Goal: Information Seeking & Learning: Learn about a topic

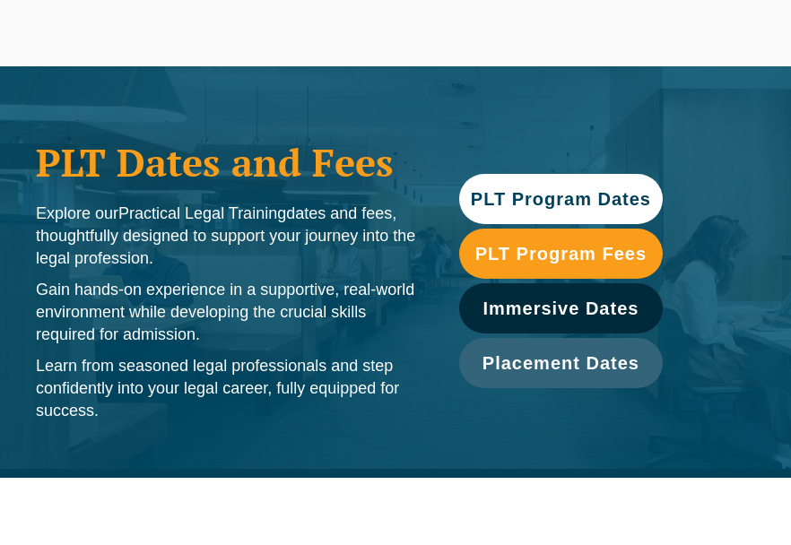
click at [588, 197] on span "PLT Program Dates" at bounding box center [561, 199] width 180 height 18
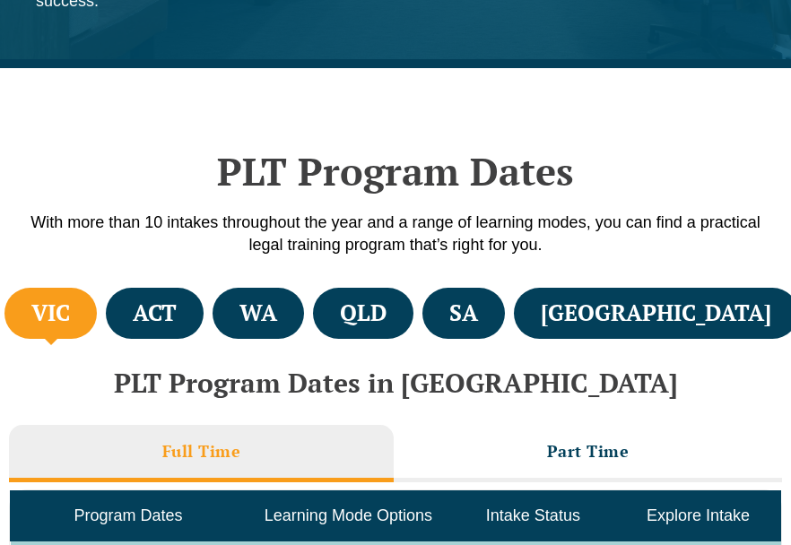
scroll to position [478, 0]
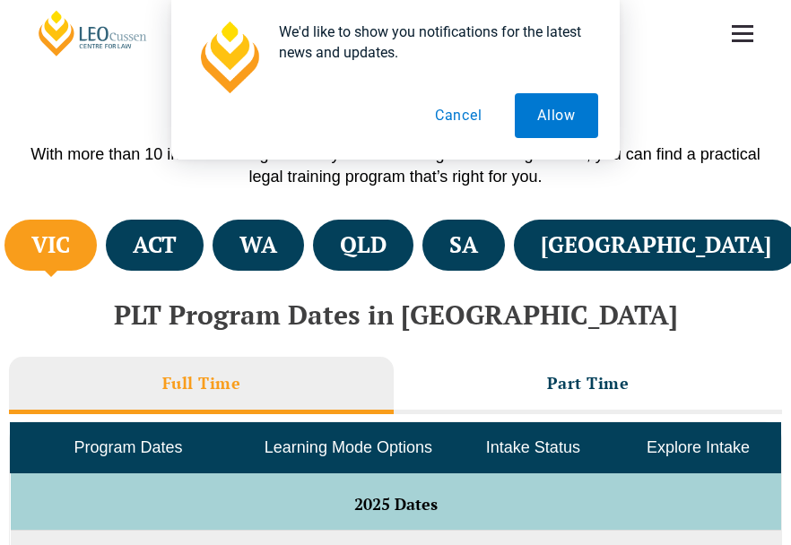
click at [70, 249] on h4 "VIC" at bounding box center [50, 245] width 39 height 30
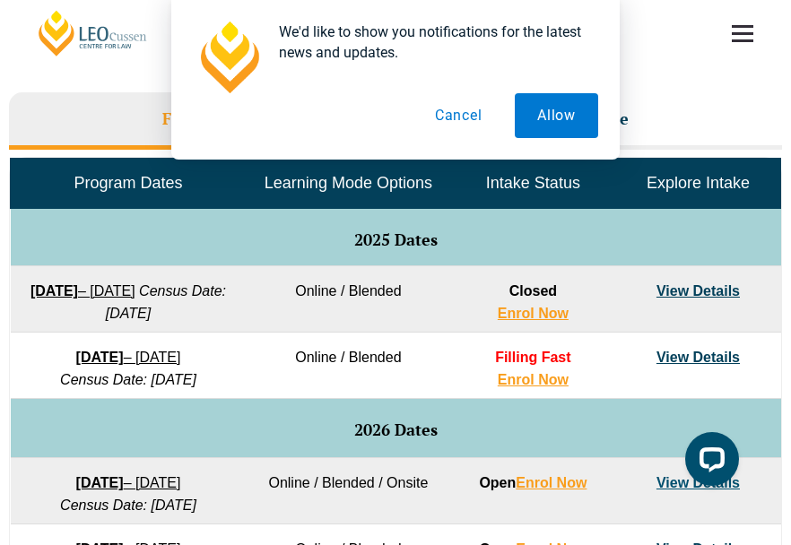
scroll to position [837, 0]
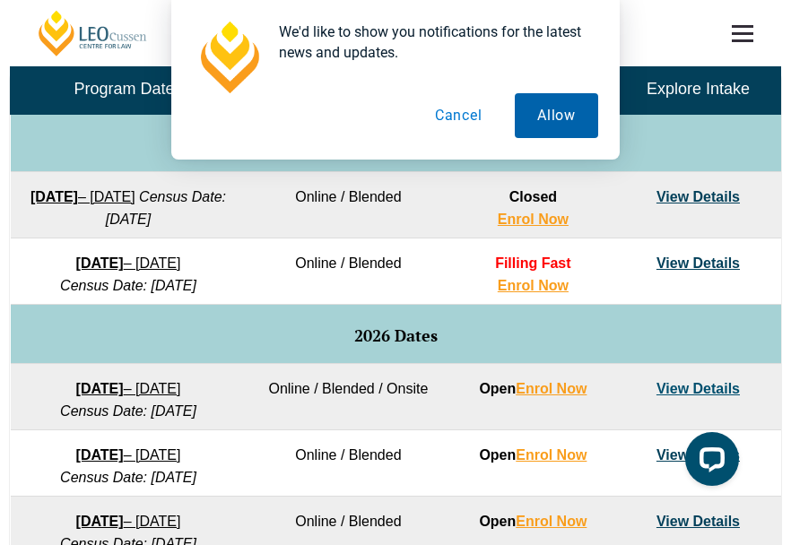
click at [543, 119] on button "Allow" at bounding box center [556, 115] width 83 height 45
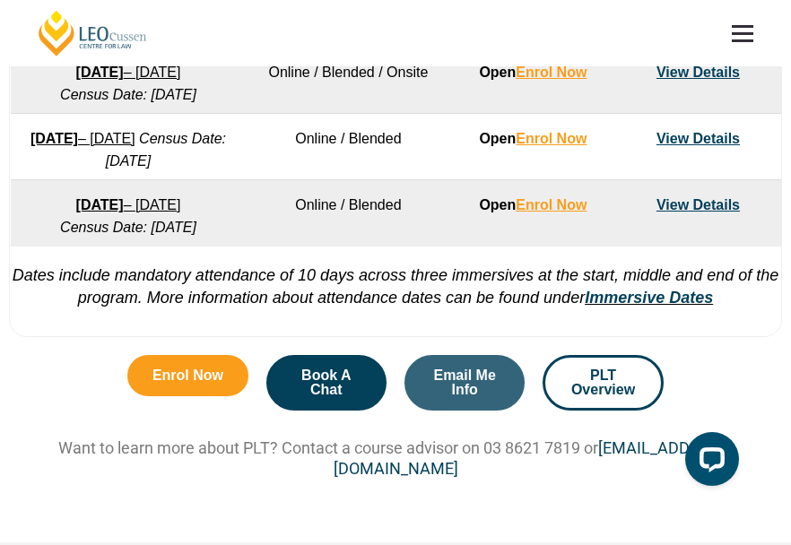
scroll to position [1374, 0]
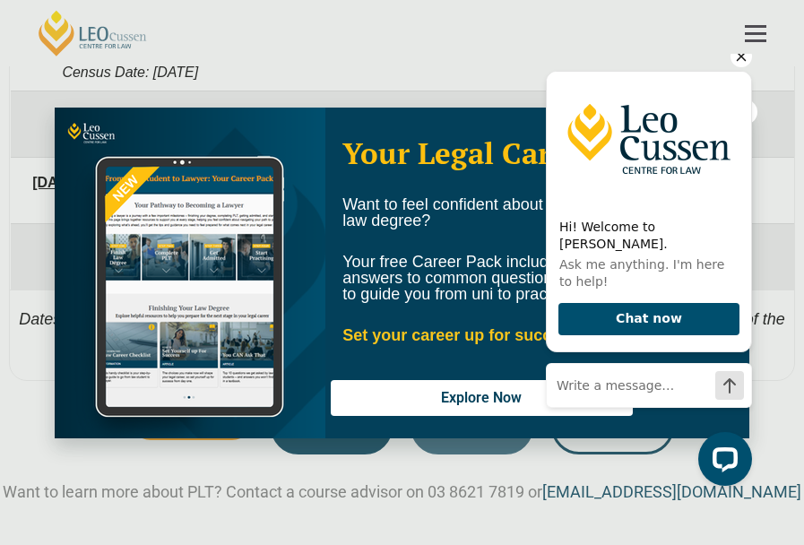
click at [750, 111] on img at bounding box center [649, 139] width 204 height 134
click at [741, 67] on icon "Hide greeting" at bounding box center [742, 57] width 22 height 22
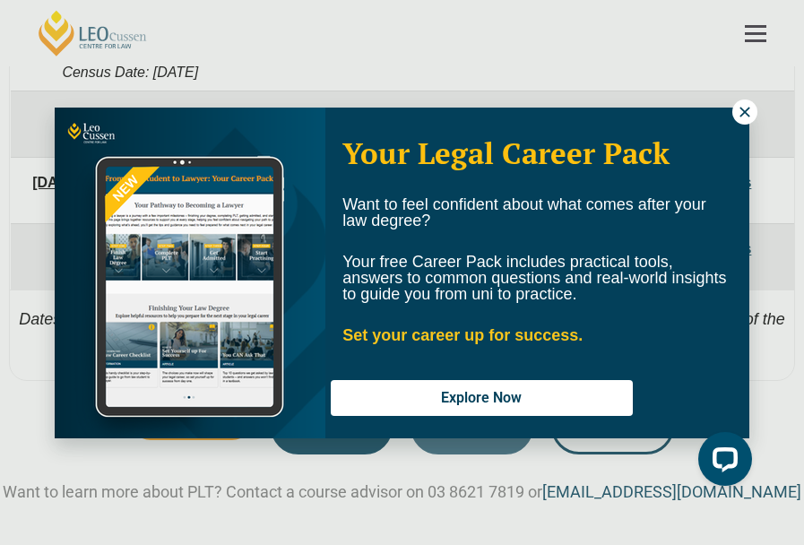
click at [739, 112] on icon at bounding box center [745, 112] width 16 height 16
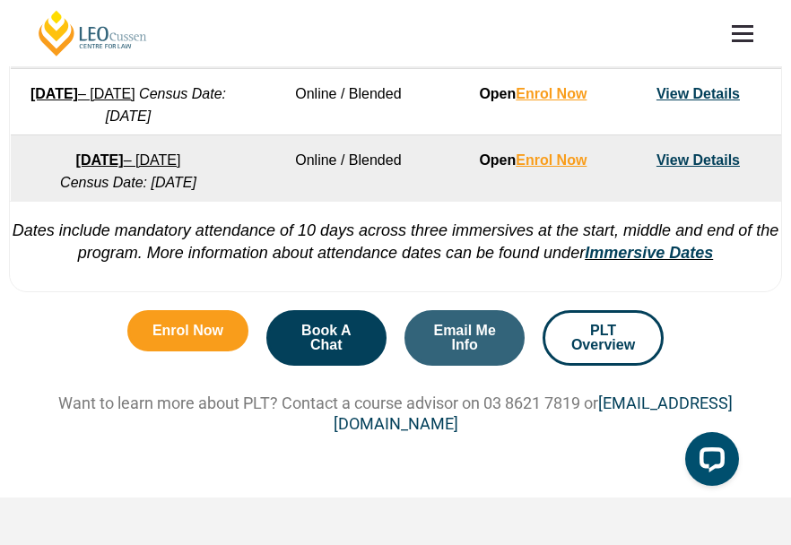
scroll to position [1464, 0]
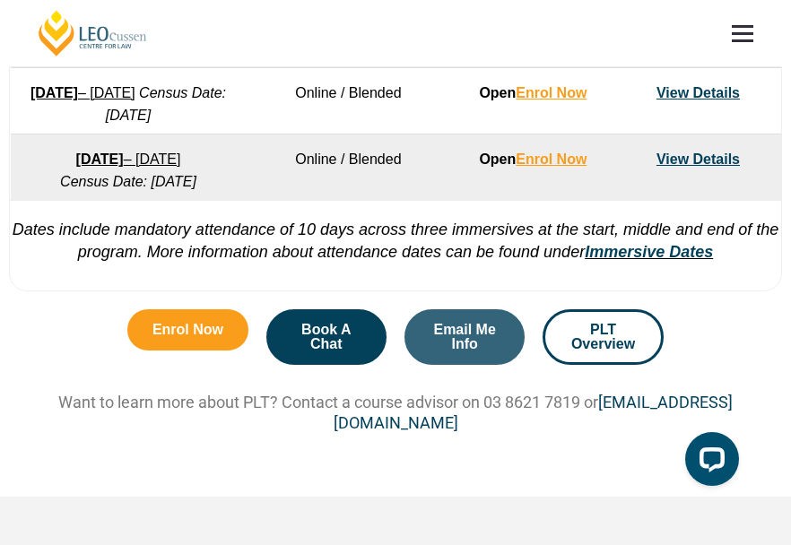
click at [691, 100] on link "View Details" at bounding box center [697, 92] width 83 height 15
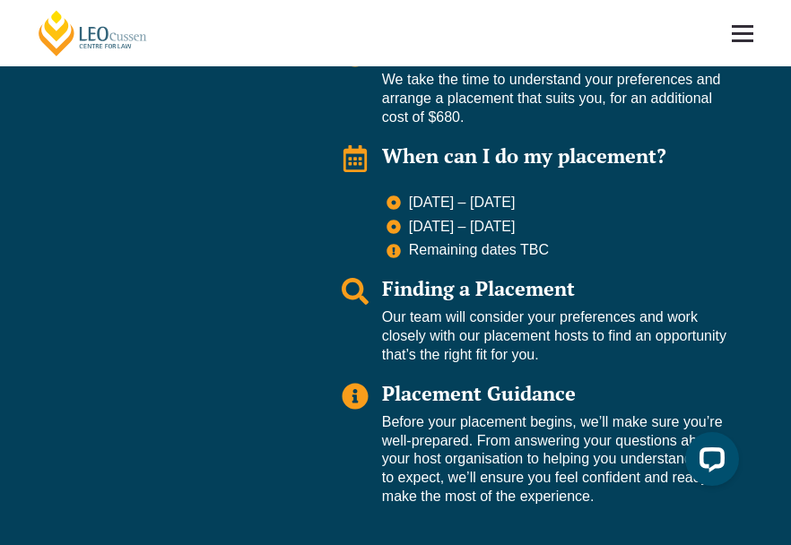
scroll to position [1435, 0]
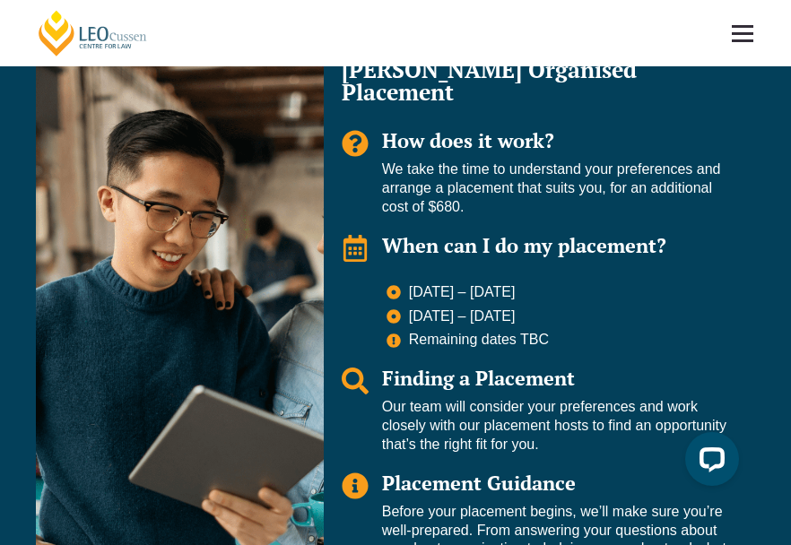
drag, startPoint x: 440, startPoint y: 201, endPoint x: 672, endPoint y: 200, distance: 232.2
click at [672, 235] on h3 "When can I do my placement?" at bounding box center [559, 246] width 355 height 22
click at [526, 308] on li "[DATE] – [DATE]" at bounding box center [561, 319] width 351 height 22
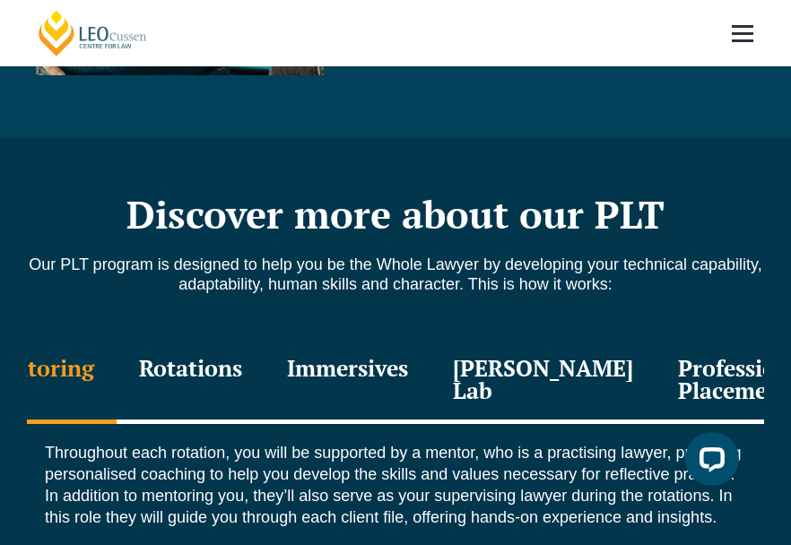
scroll to position [1972, 0]
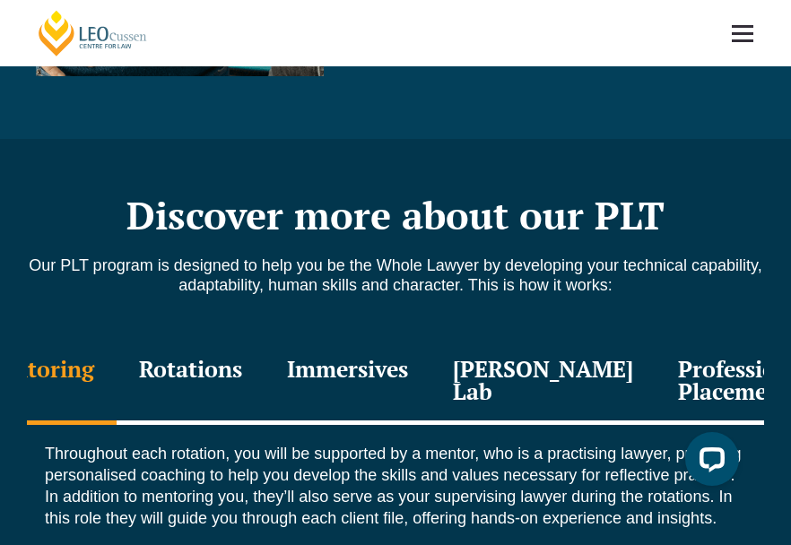
click at [229, 340] on div "Rotations" at bounding box center [191, 382] width 148 height 85
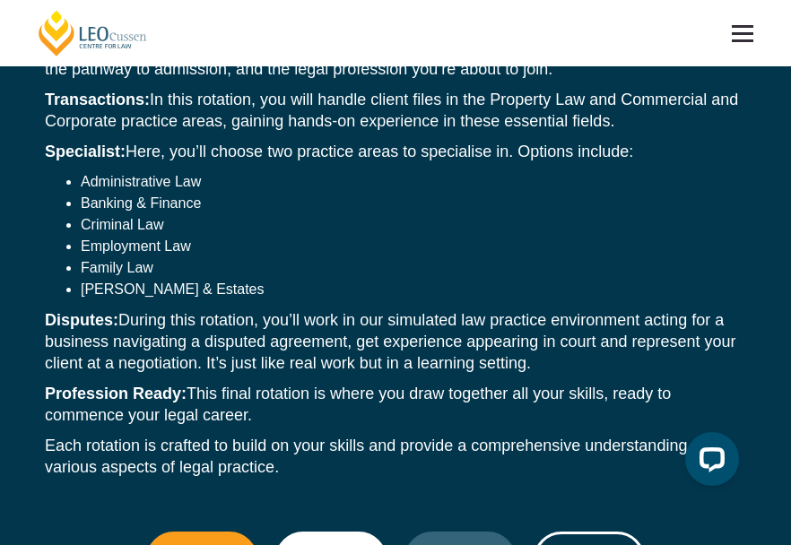
scroll to position [2421, 0]
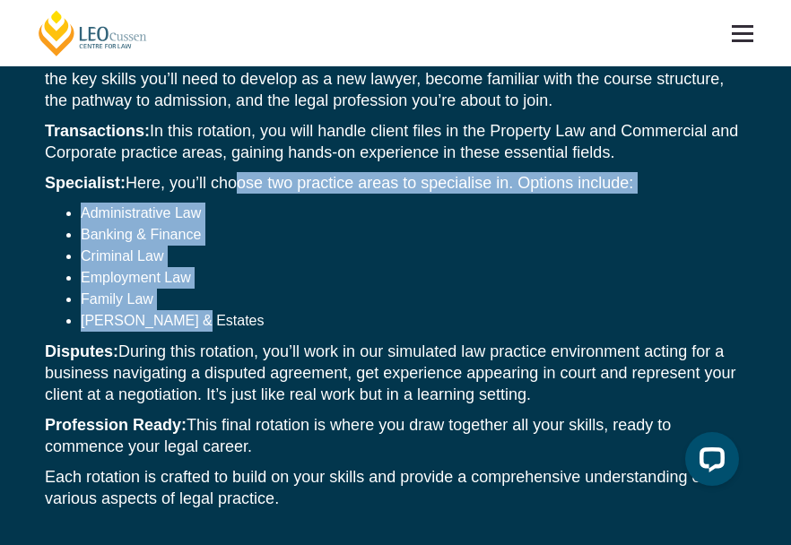
drag, startPoint x: 233, startPoint y: 160, endPoint x: 503, endPoint y: 300, distance: 304.4
click at [503, 299] on div "While completing your PLT at Leo Cussen, you’ll progress through rotations that…" at bounding box center [395, 256] width 737 height 559
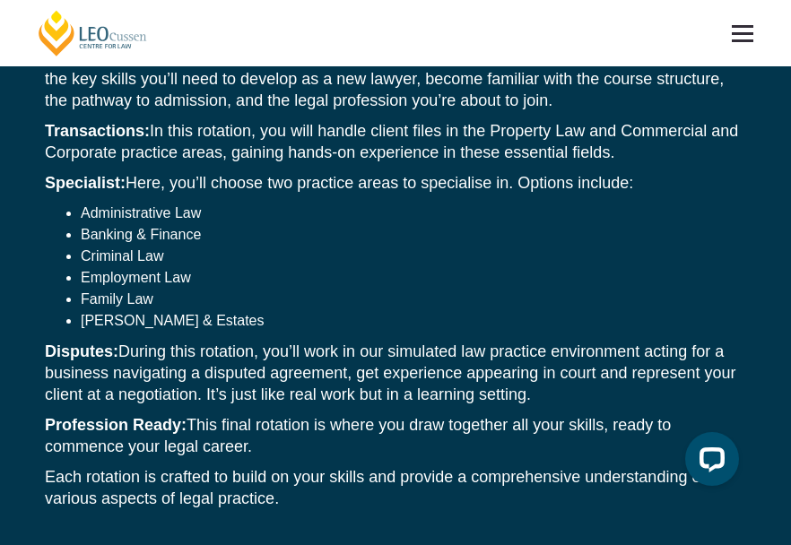
drag, startPoint x: 503, startPoint y: 300, endPoint x: 443, endPoint y: 366, distance: 88.8
click at [443, 366] on p "Disputes: During this rotation, you’ll work in our simulated law practice envir…" at bounding box center [395, 373] width 701 height 65
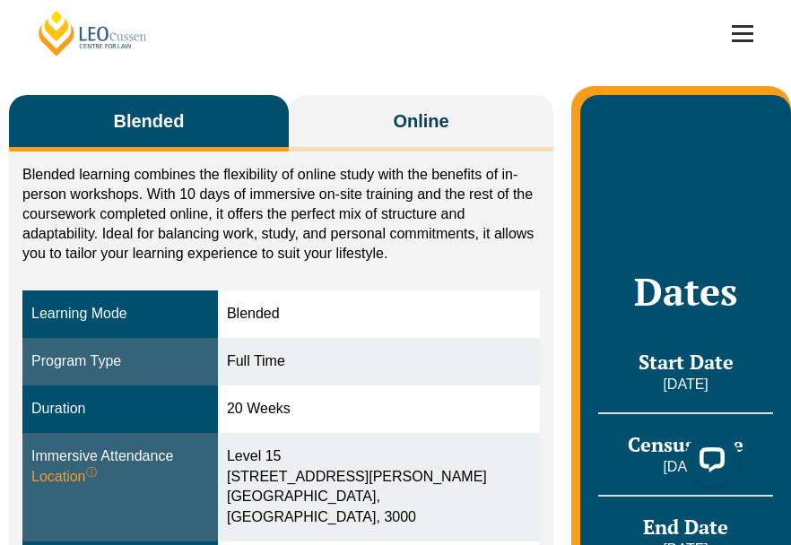
scroll to position [0, 0]
